Goal: Obtain resource: Obtain resource

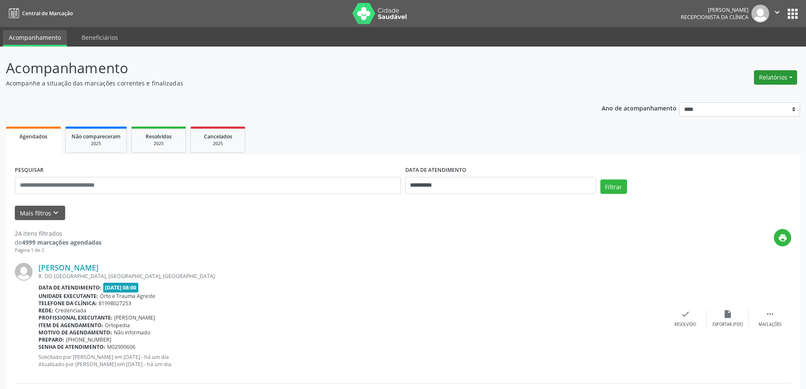
click at [790, 77] on button "Relatórios" at bounding box center [775, 77] width 43 height 14
click at [753, 93] on link "Agendamentos" at bounding box center [751, 96] width 91 height 12
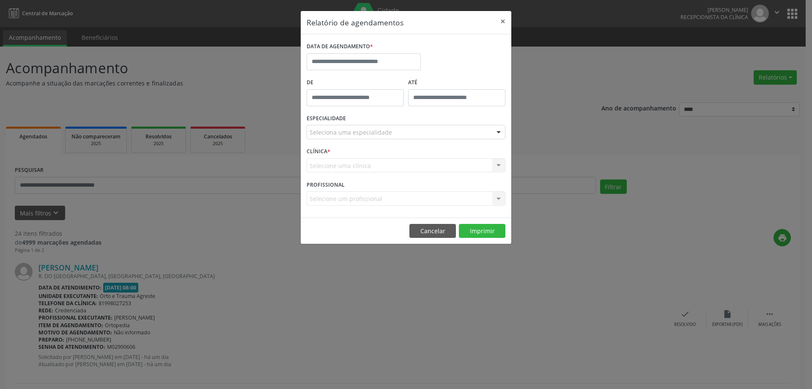
click at [356, 53] on label "DATA DE AGENDAMENTO *" at bounding box center [340, 46] width 66 height 13
click at [355, 61] on input "text" at bounding box center [364, 61] width 114 height 17
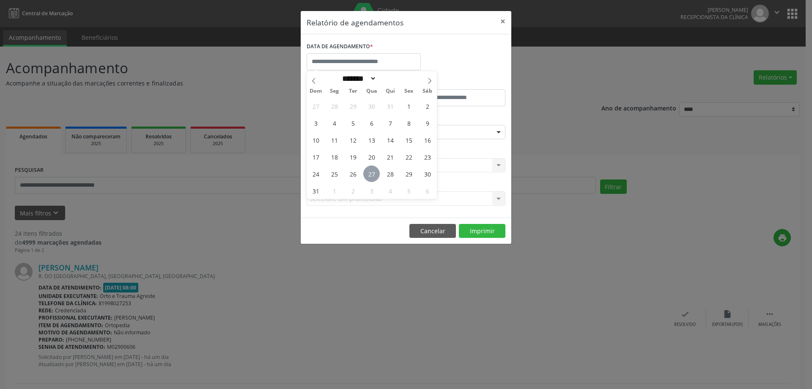
click at [376, 174] on span "27" at bounding box center [371, 173] width 16 height 16
type input "**********"
click at [376, 174] on span "27" at bounding box center [371, 173] width 16 height 16
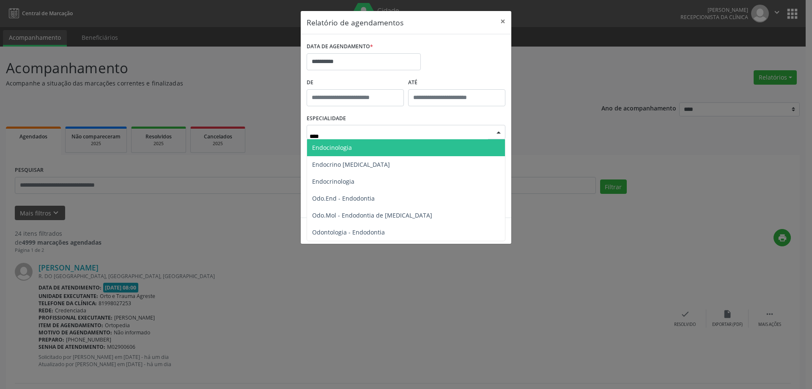
click at [345, 149] on span "Endocinologia" at bounding box center [332, 147] width 40 height 8
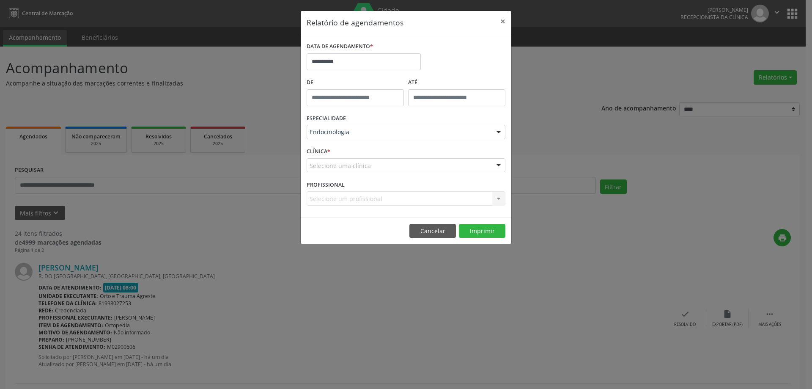
click at [372, 162] on div "Selecione uma clínica" at bounding box center [406, 165] width 199 height 14
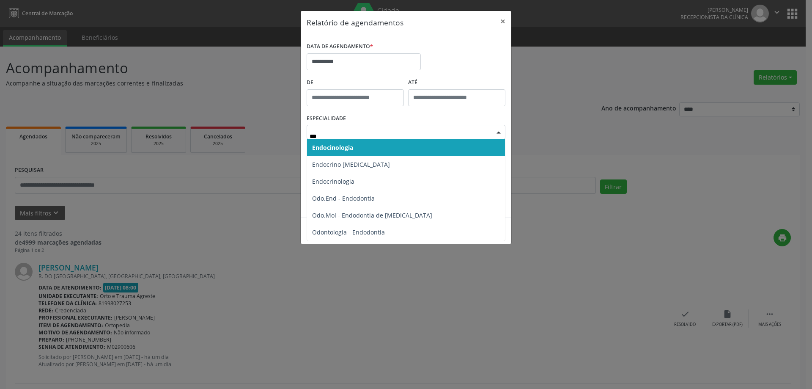
type input "****"
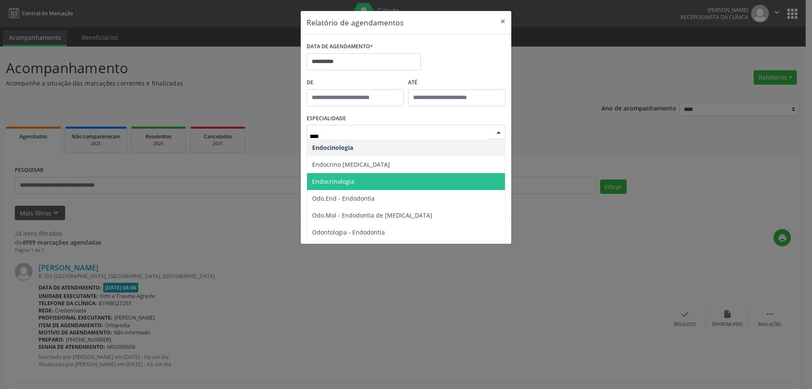
click at [363, 177] on span "Endocrinologia" at bounding box center [406, 181] width 198 height 17
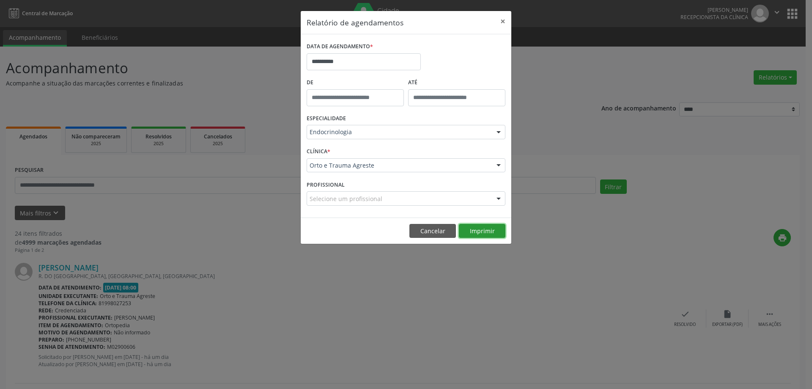
click at [484, 226] on button "Imprimir" at bounding box center [482, 231] width 47 height 14
click at [430, 235] on button "Cancelar" at bounding box center [432, 231] width 47 height 14
